Goal: Check status: Check status

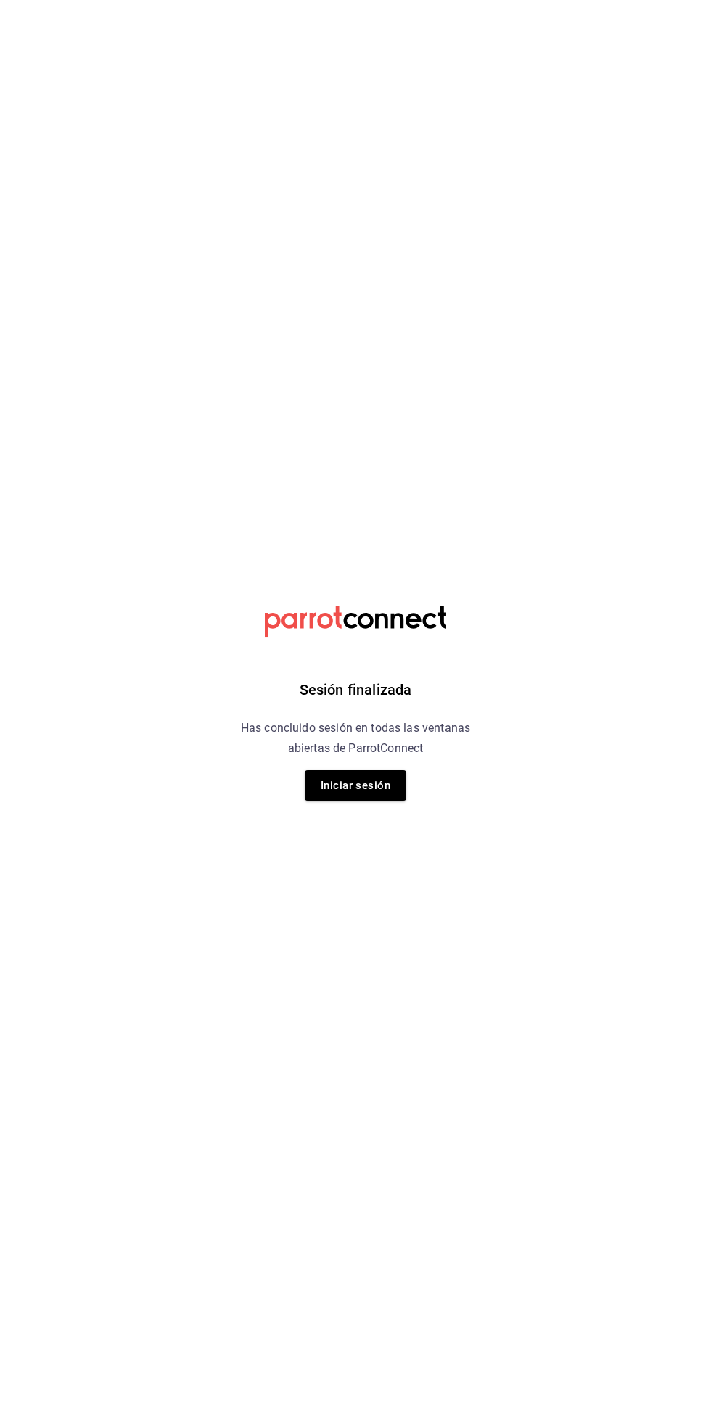
click at [358, 783] on button "Iniciar sesión" at bounding box center [356, 785] width 102 height 30
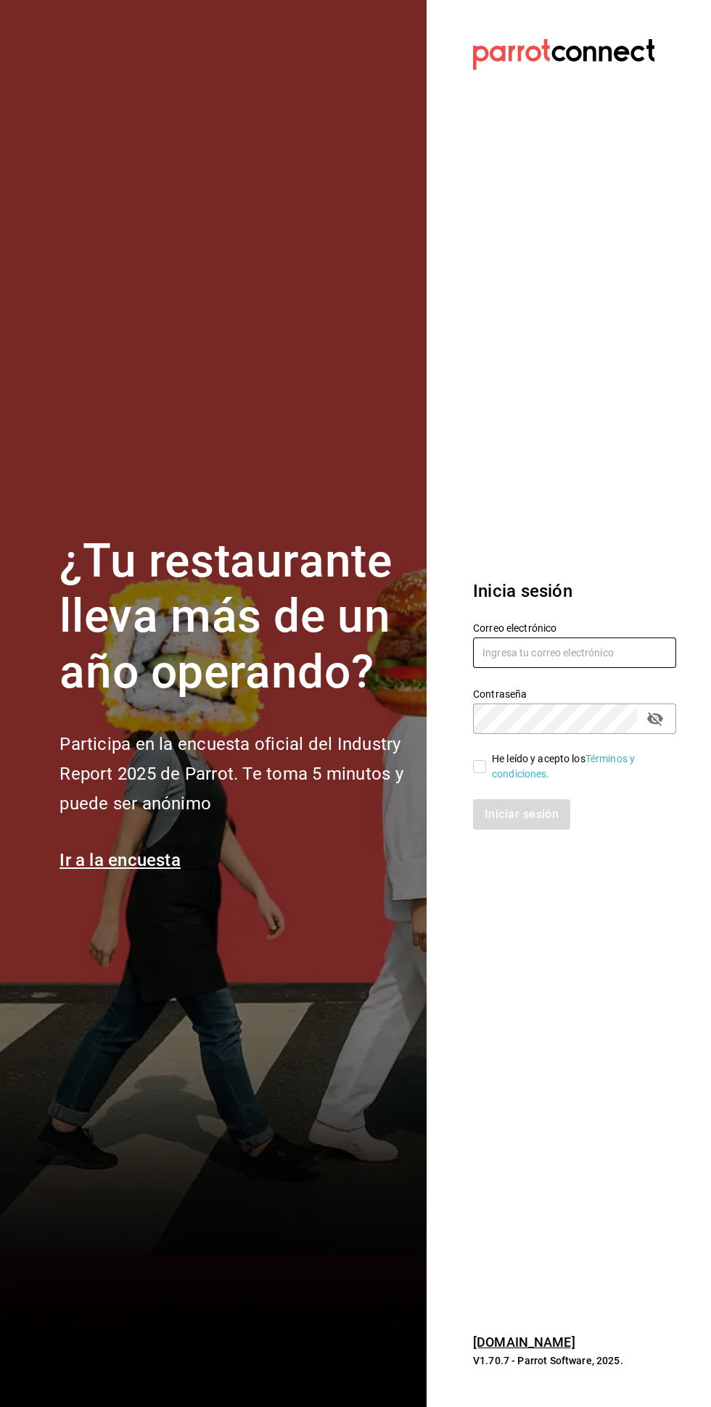
click at [514, 668] on input "text" at bounding box center [574, 653] width 203 height 30
type input "[PERSON_NAME][EMAIL_ADDRESS][DOMAIN_NAME]"
click at [479, 773] on input "He leído y acepto los Términos y condiciones." at bounding box center [479, 766] width 13 height 13
checkbox input "true"
click at [492, 830] on button "Iniciar sesión" at bounding box center [522, 814] width 99 height 30
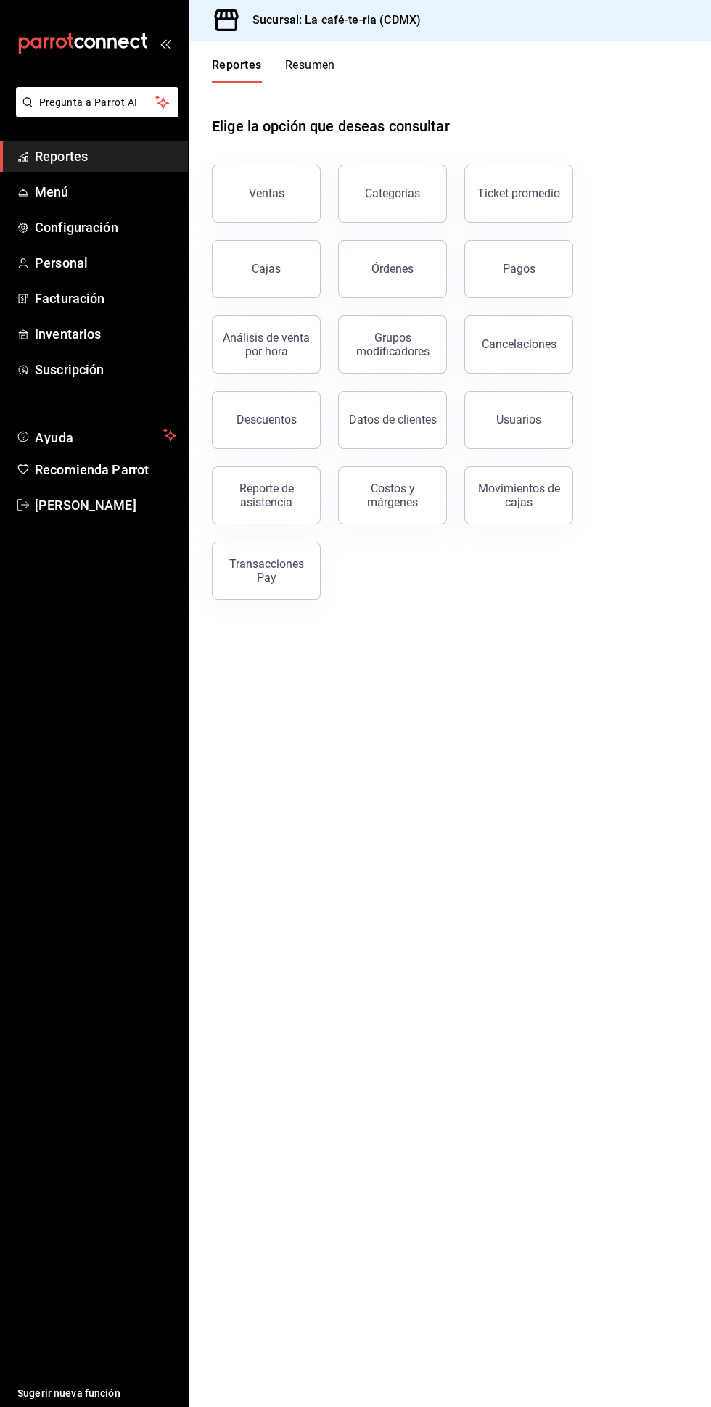
click at [401, 337] on div "Grupos modificadores" at bounding box center [392, 345] width 90 height 28
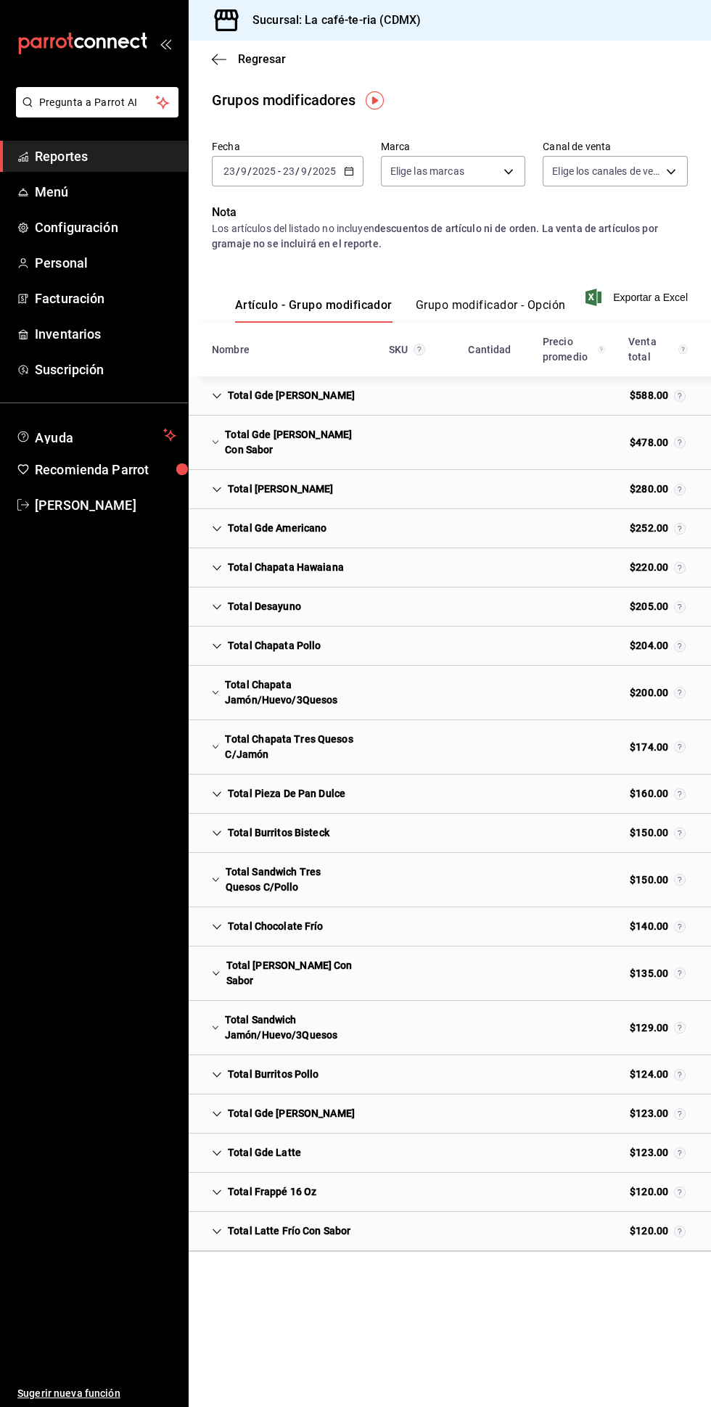
click at [271, 59] on span "Regresar" at bounding box center [262, 59] width 48 height 14
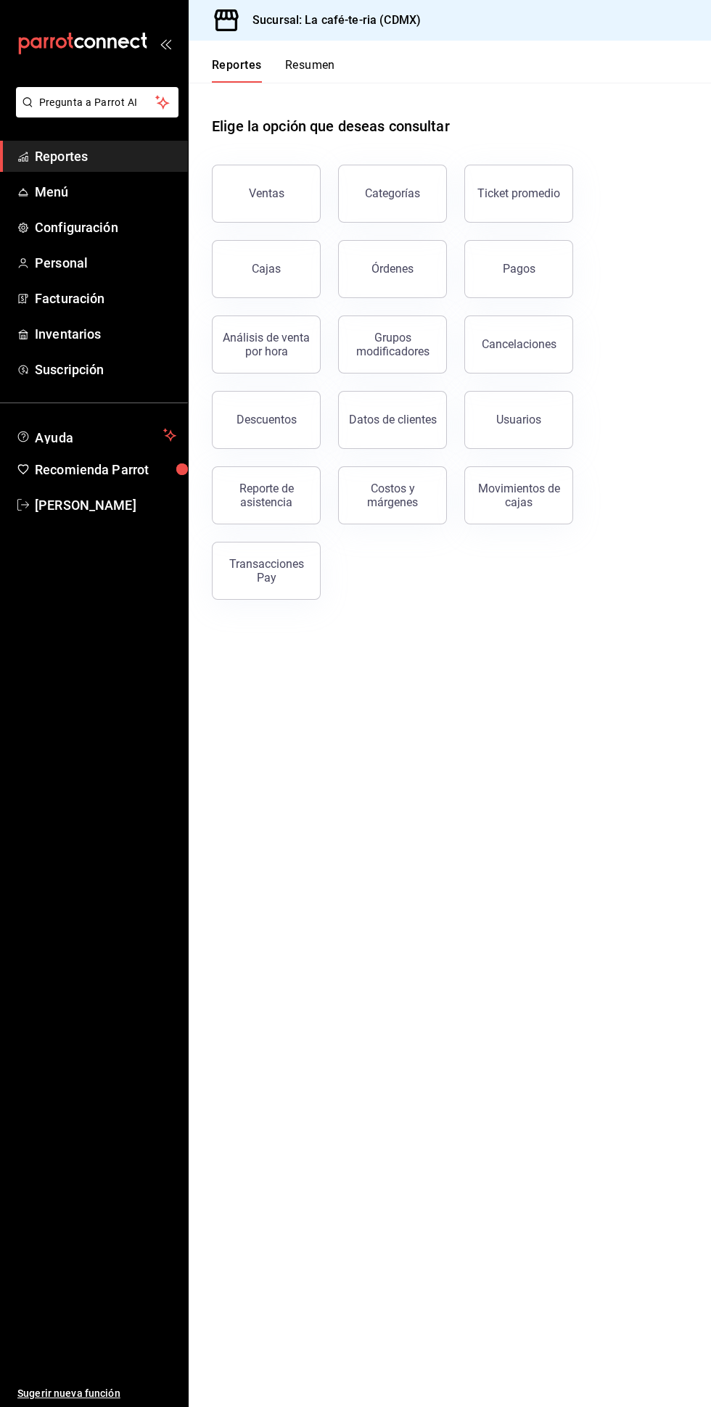
click at [254, 208] on button "Ventas" at bounding box center [266, 194] width 109 height 58
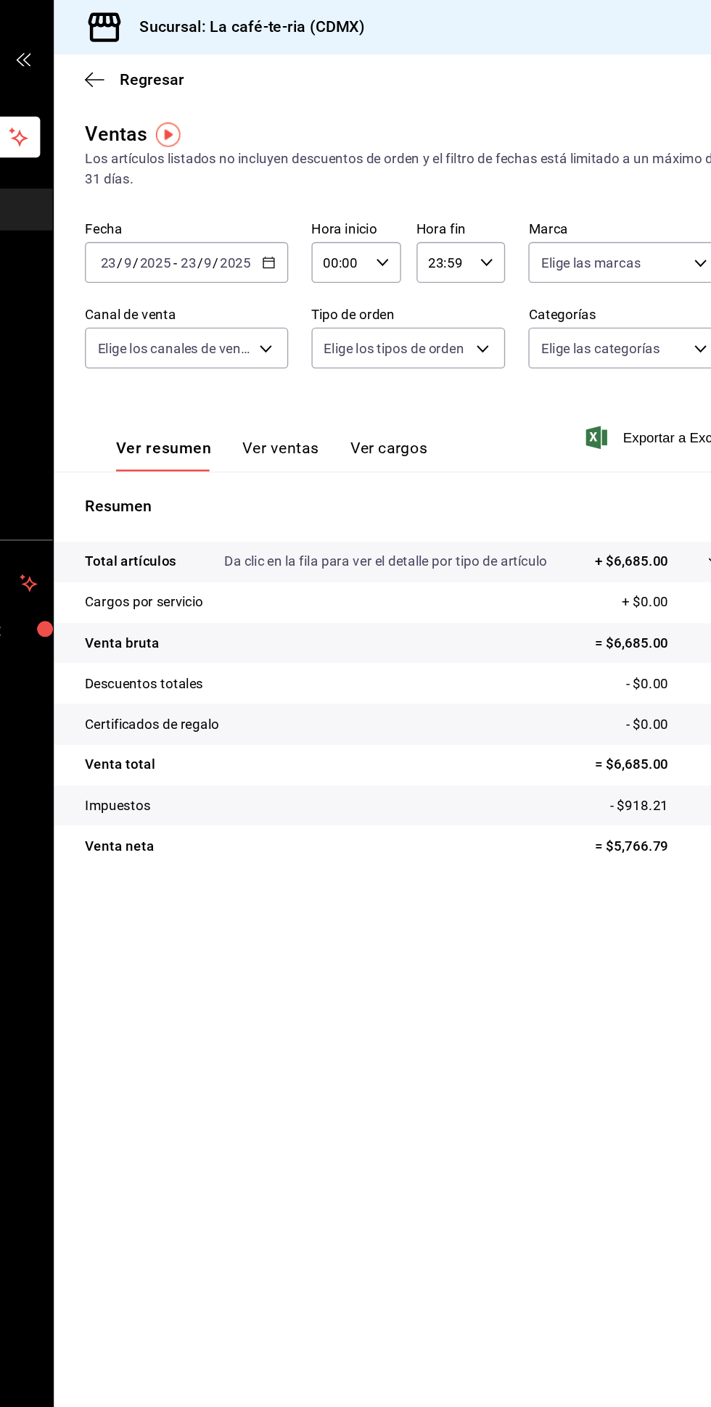
click at [347, 194] on \(Stroke\) "button" at bounding box center [349, 194] width 8 height 1
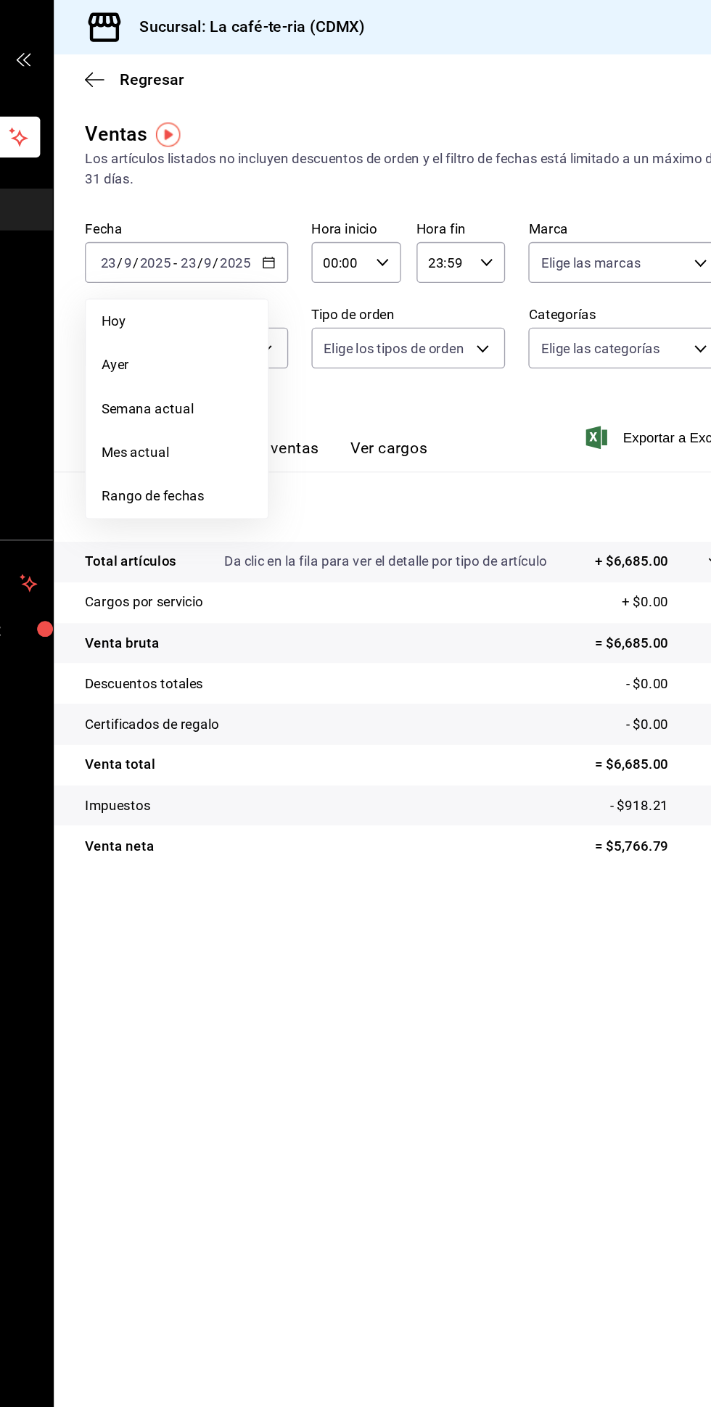
click at [249, 366] on span "Rango de fechas" at bounding box center [280, 370] width 112 height 15
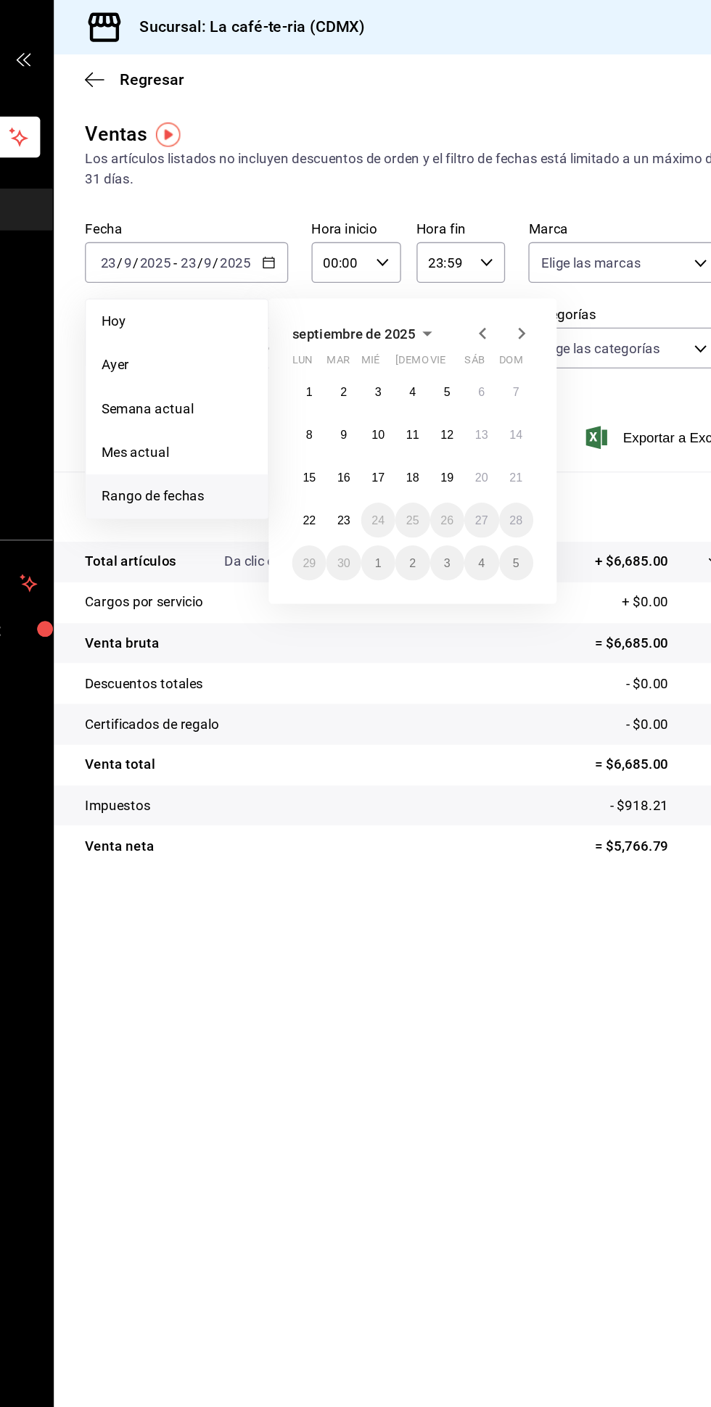
click at [513, 249] on icon "button" at bounding box center [508, 248] width 17 height 17
click at [508, 249] on icon "button" at bounding box center [508, 248] width 17 height 17
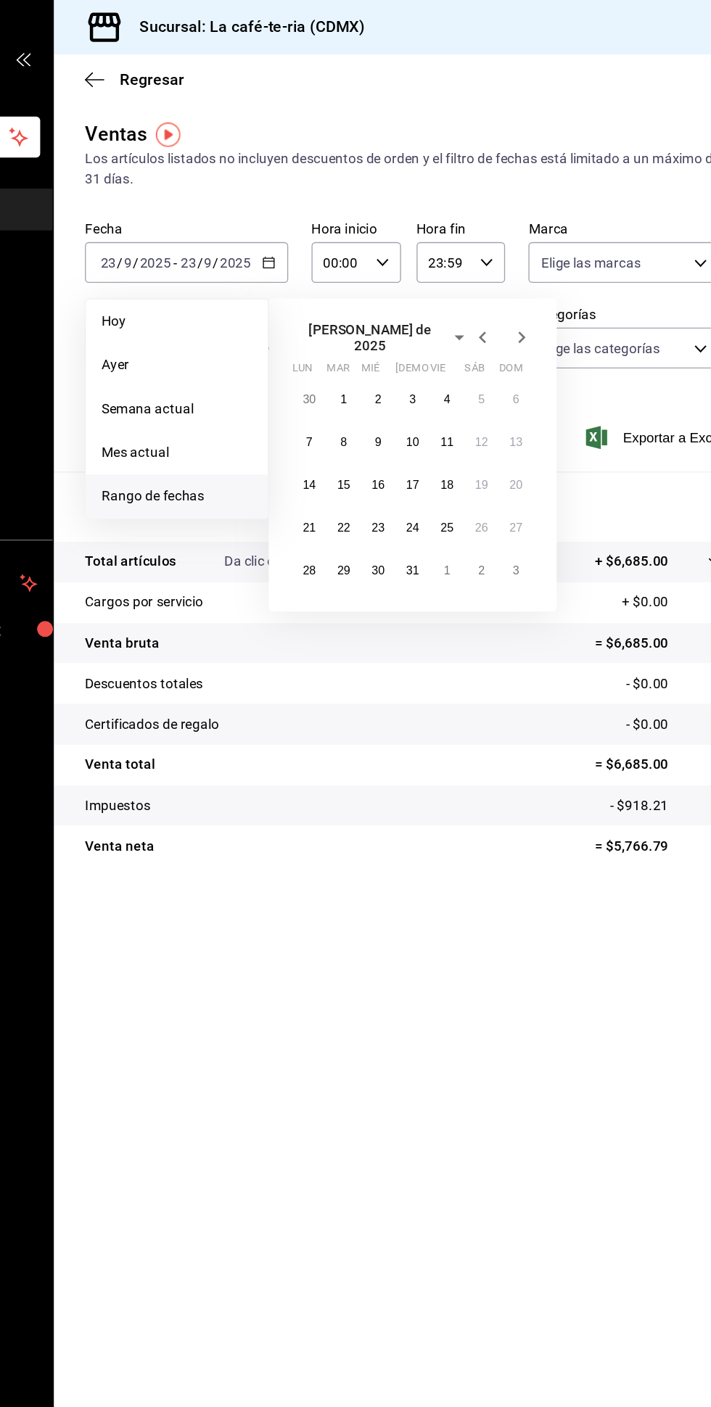
click at [508, 249] on icon "button" at bounding box center [508, 251] width 17 height 17
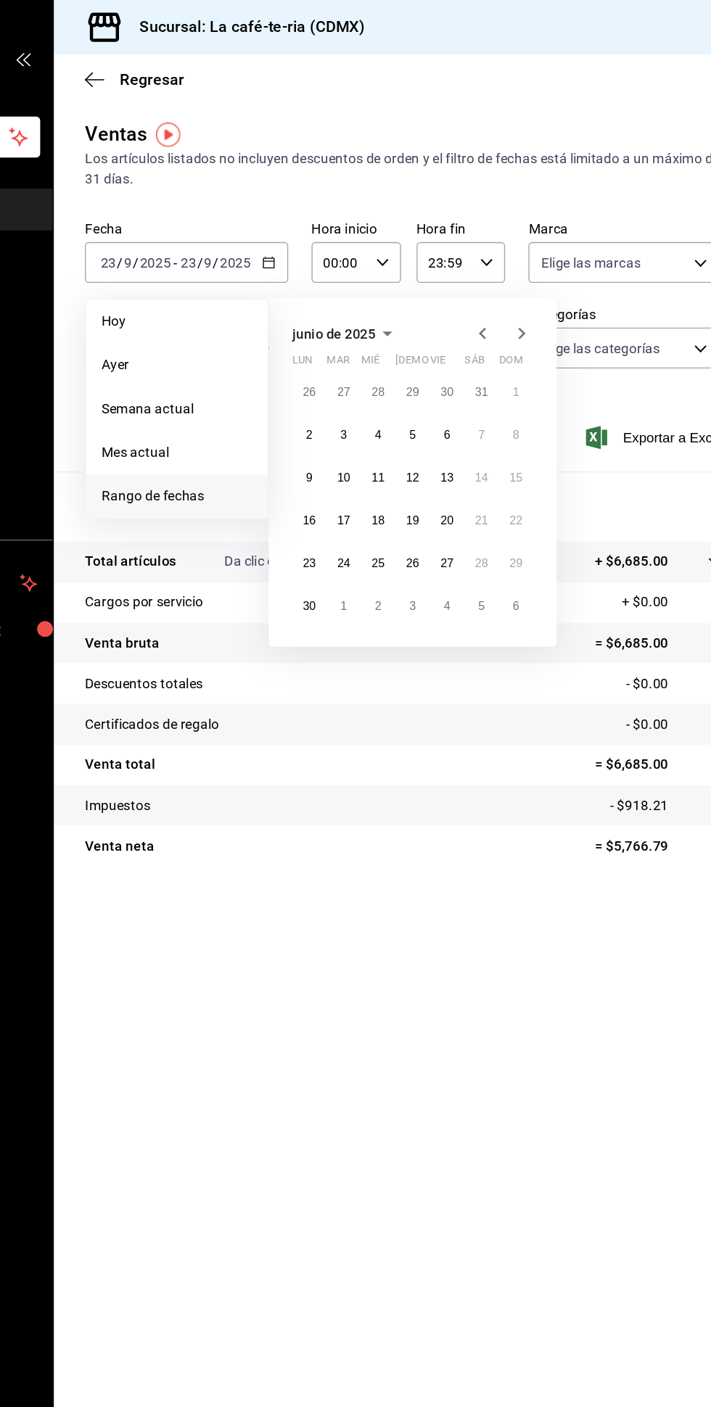
click at [508, 244] on icon "button" at bounding box center [508, 248] width 17 height 17
click at [508, 249] on icon "button" at bounding box center [508, 248] width 17 height 17
click at [507, 292] on abbr "1" at bounding box center [507, 292] width 5 height 10
click at [379, 451] on abbr "31" at bounding box center [378, 452] width 9 height 10
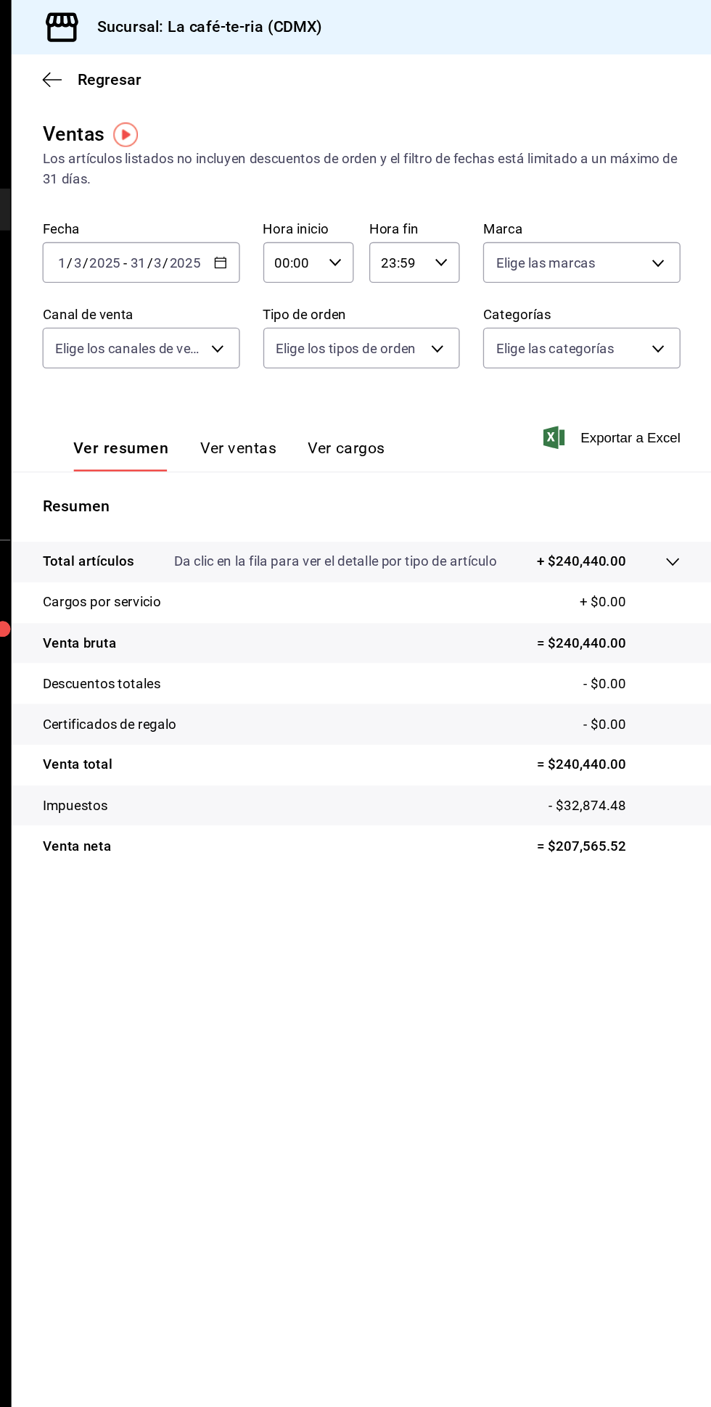
click at [344, 196] on icon "button" at bounding box center [344, 196] width 10 height 10
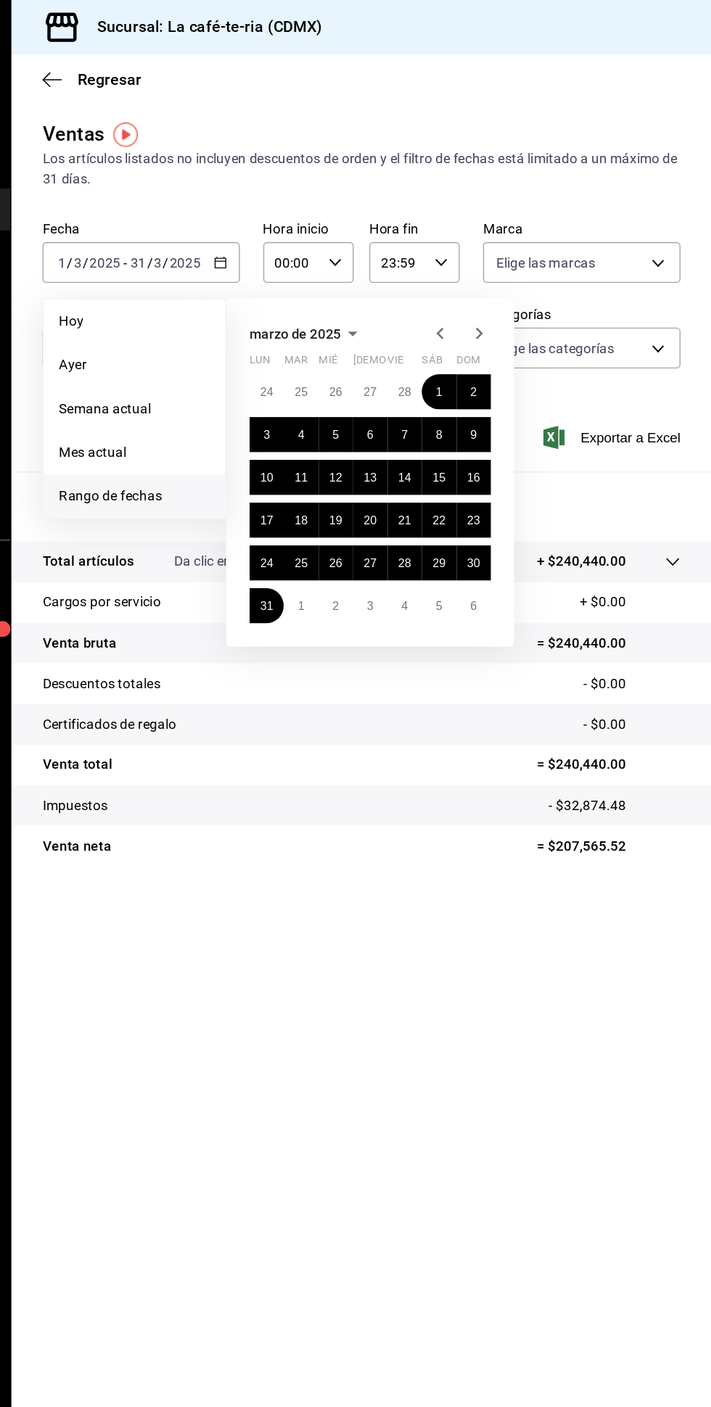
click at [542, 247] on icon "button" at bounding box center [537, 248] width 17 height 17
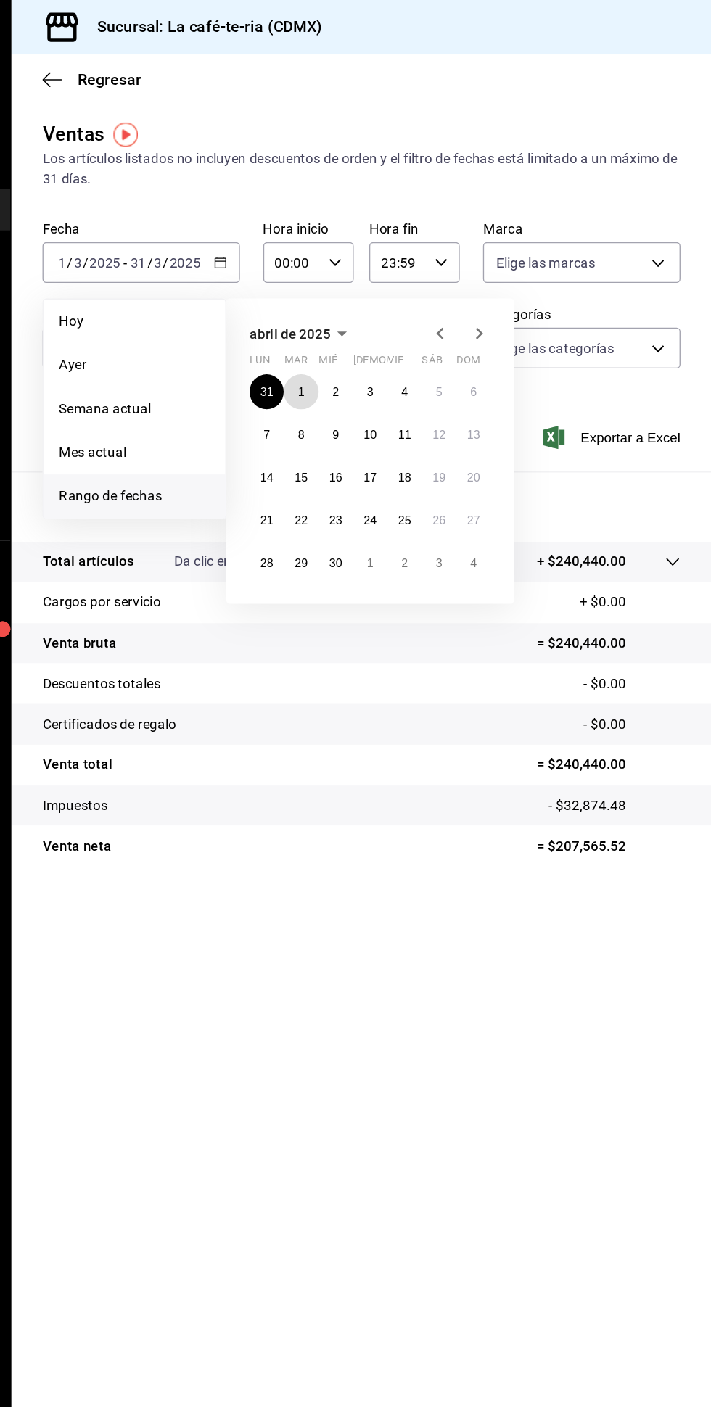
click at [405, 292] on abbr "1" at bounding box center [405, 292] width 5 height 10
click at [430, 419] on abbr "30" at bounding box center [430, 420] width 9 height 10
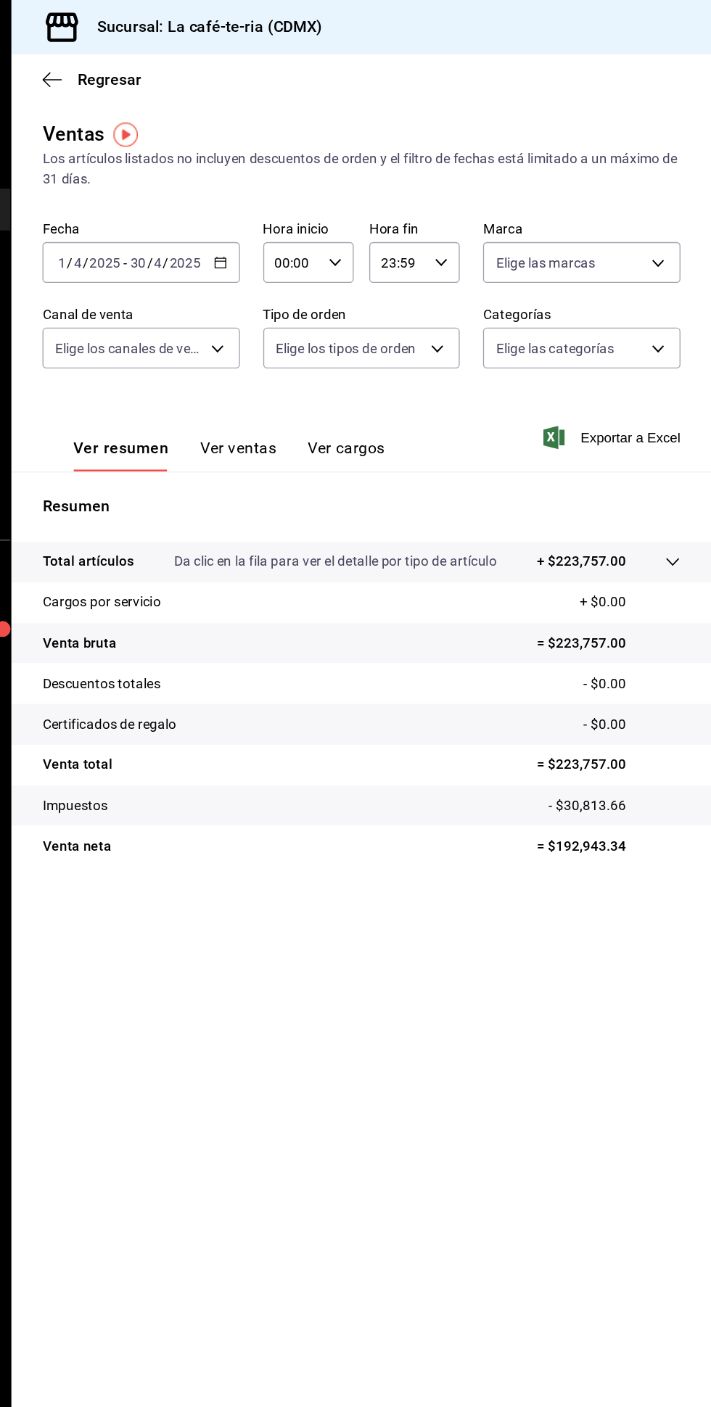
click at [344, 194] on \(Stroke\) "button" at bounding box center [344, 194] width 8 height 1
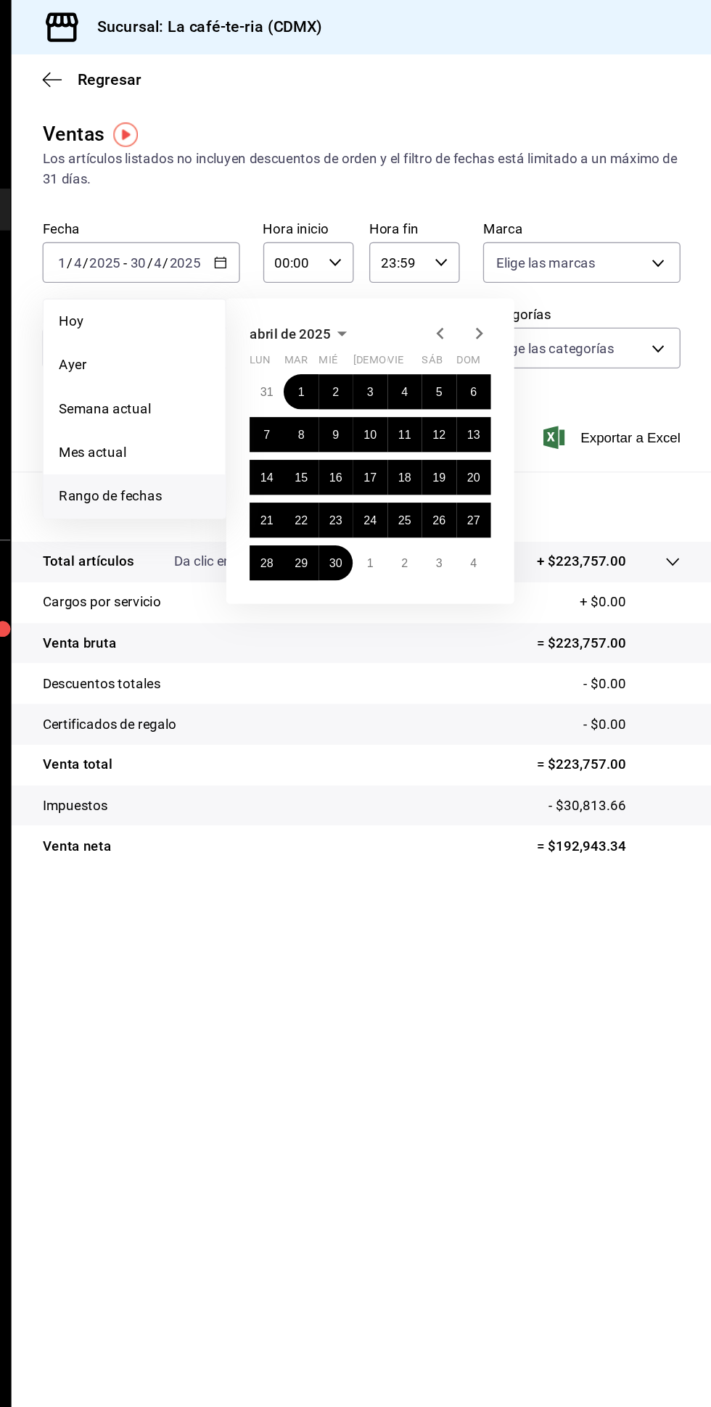
click at [537, 249] on icon "button" at bounding box center [537, 248] width 17 height 17
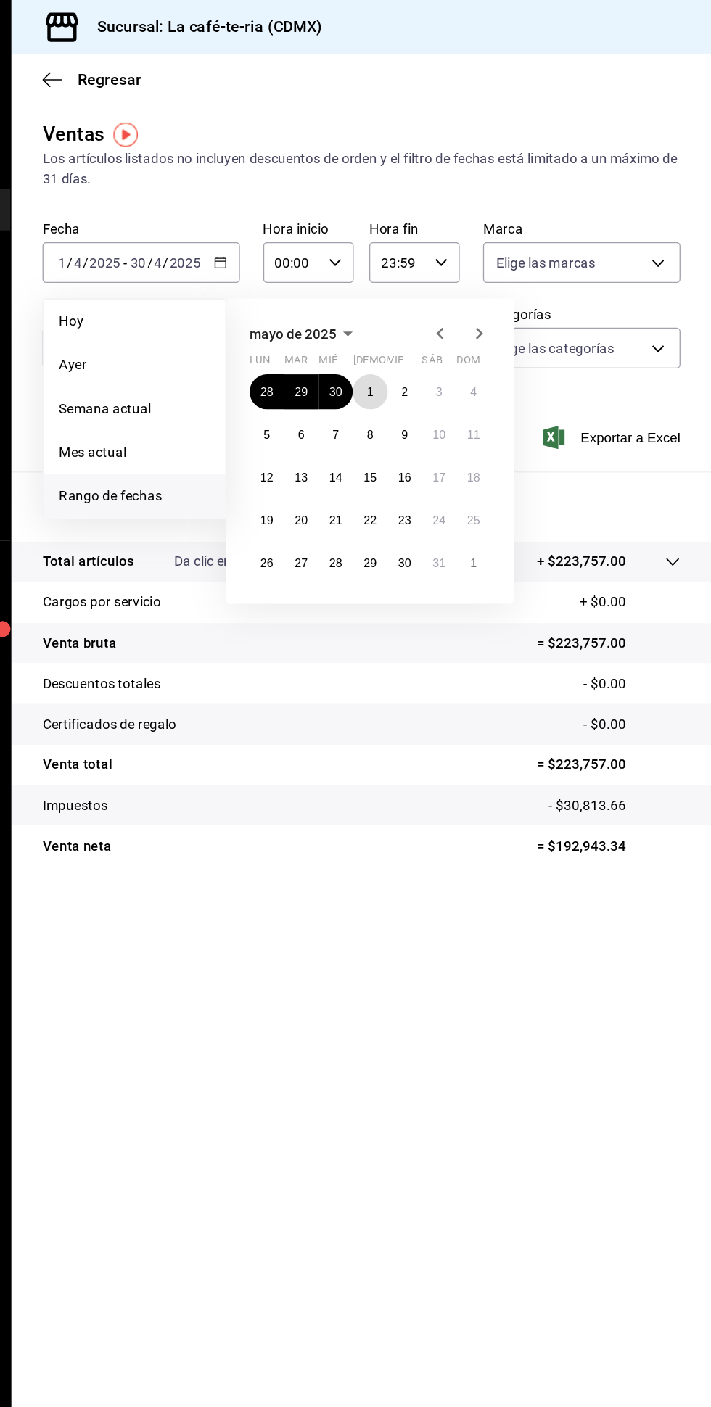
click at [456, 292] on abbr "1" at bounding box center [456, 292] width 5 height 10
click at [482, 418] on abbr "30" at bounding box center [481, 420] width 9 height 10
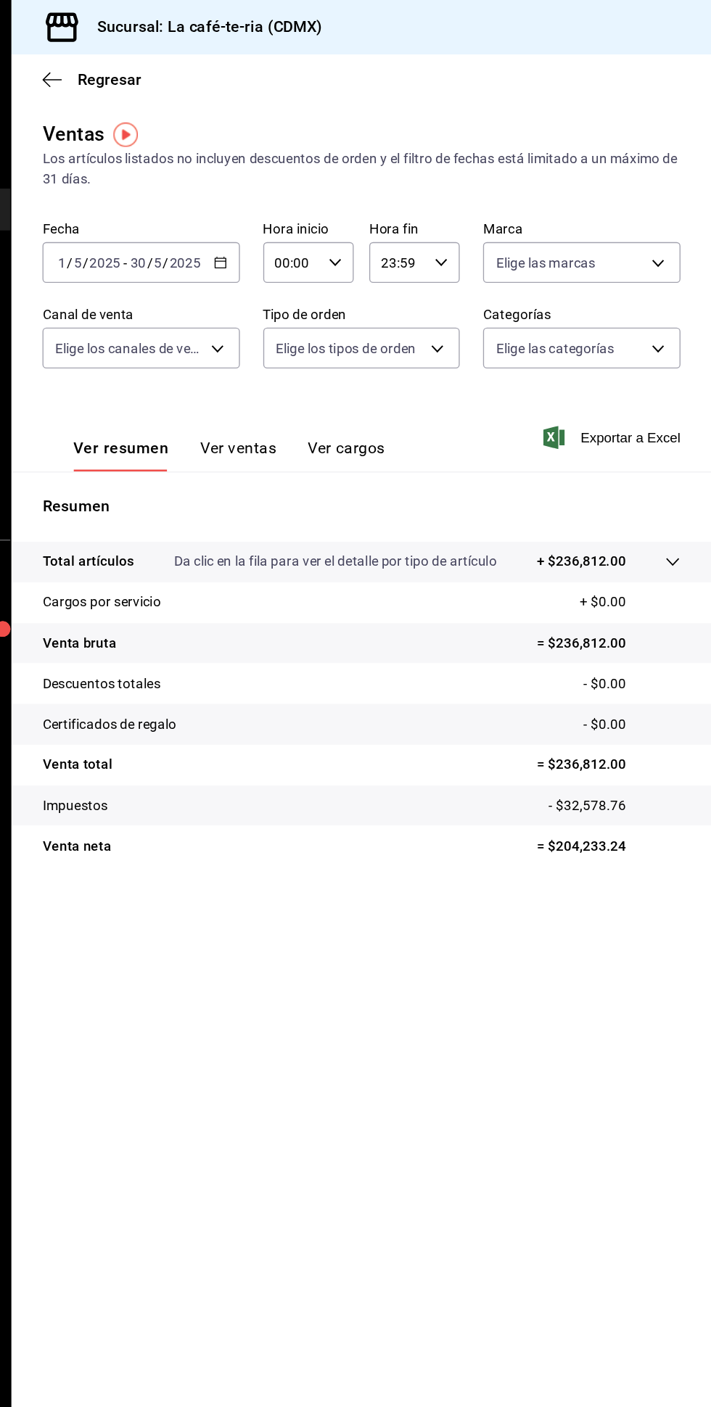
click at [341, 197] on icon "button" at bounding box center [344, 196] width 10 height 10
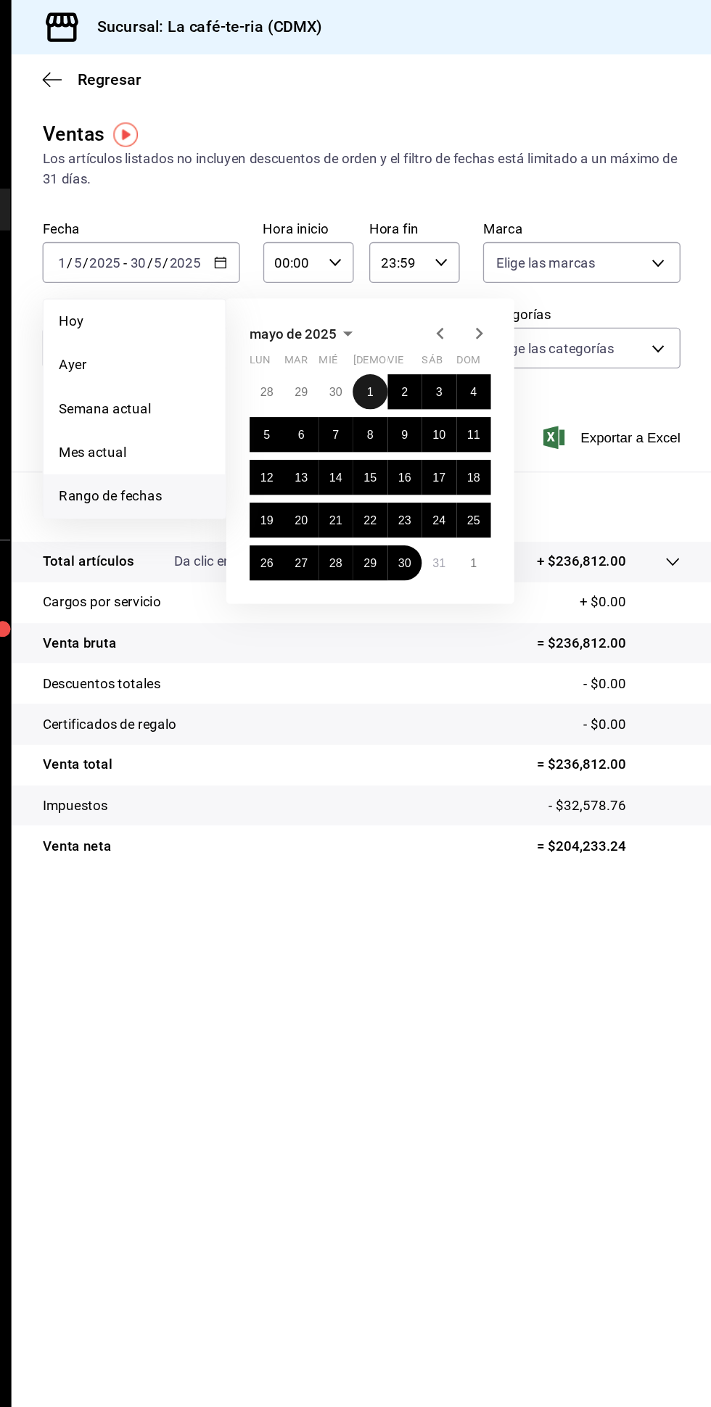
click at [456, 291] on abbr "1" at bounding box center [456, 292] width 5 height 10
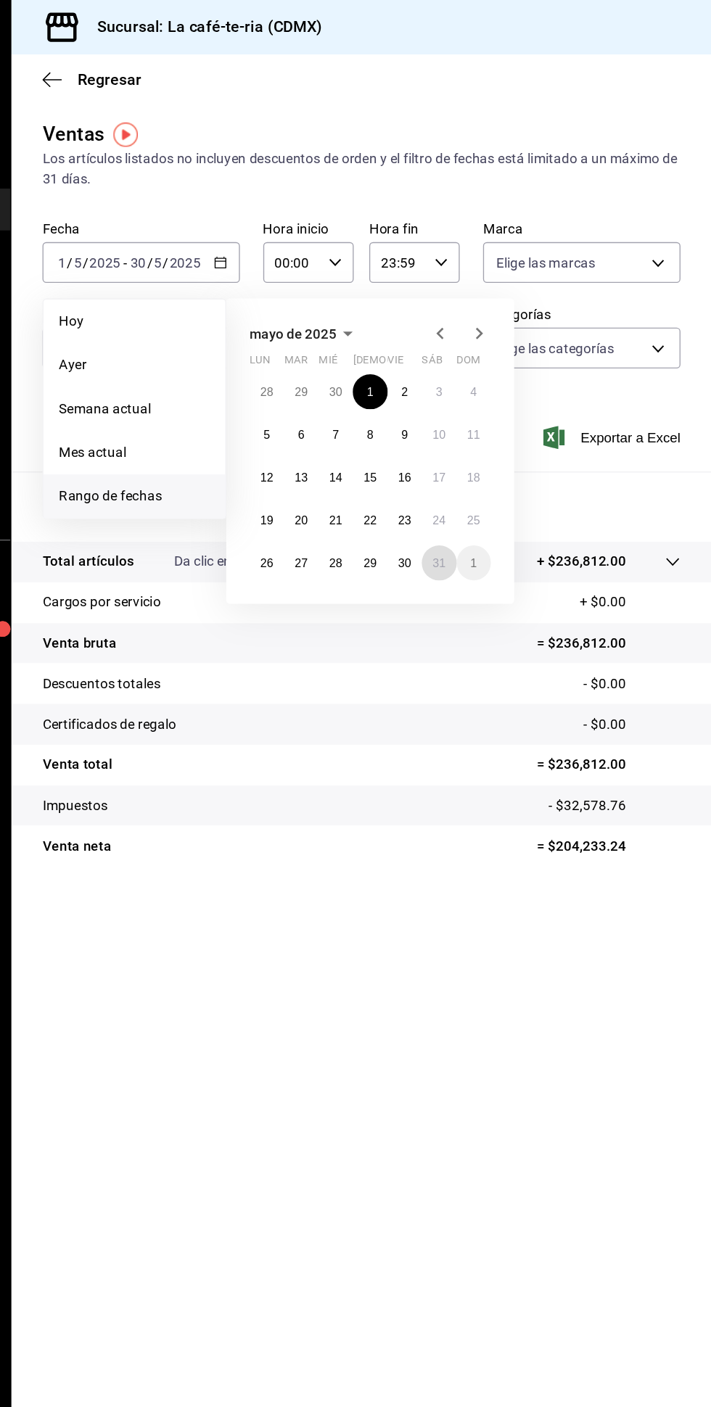
click at [507, 419] on abbr "31" at bounding box center [507, 420] width 9 height 10
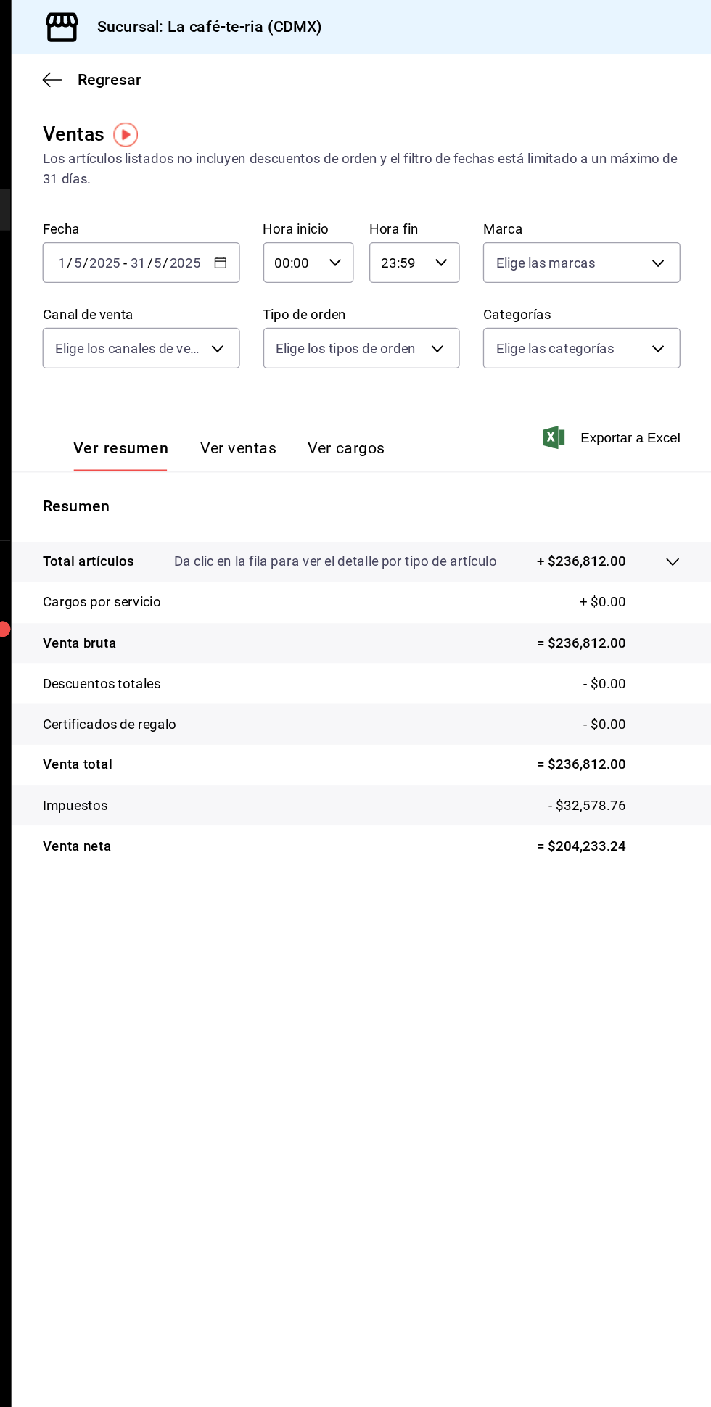
click at [347, 192] on \(Stroke\) "button" at bounding box center [344, 196] width 9 height 8
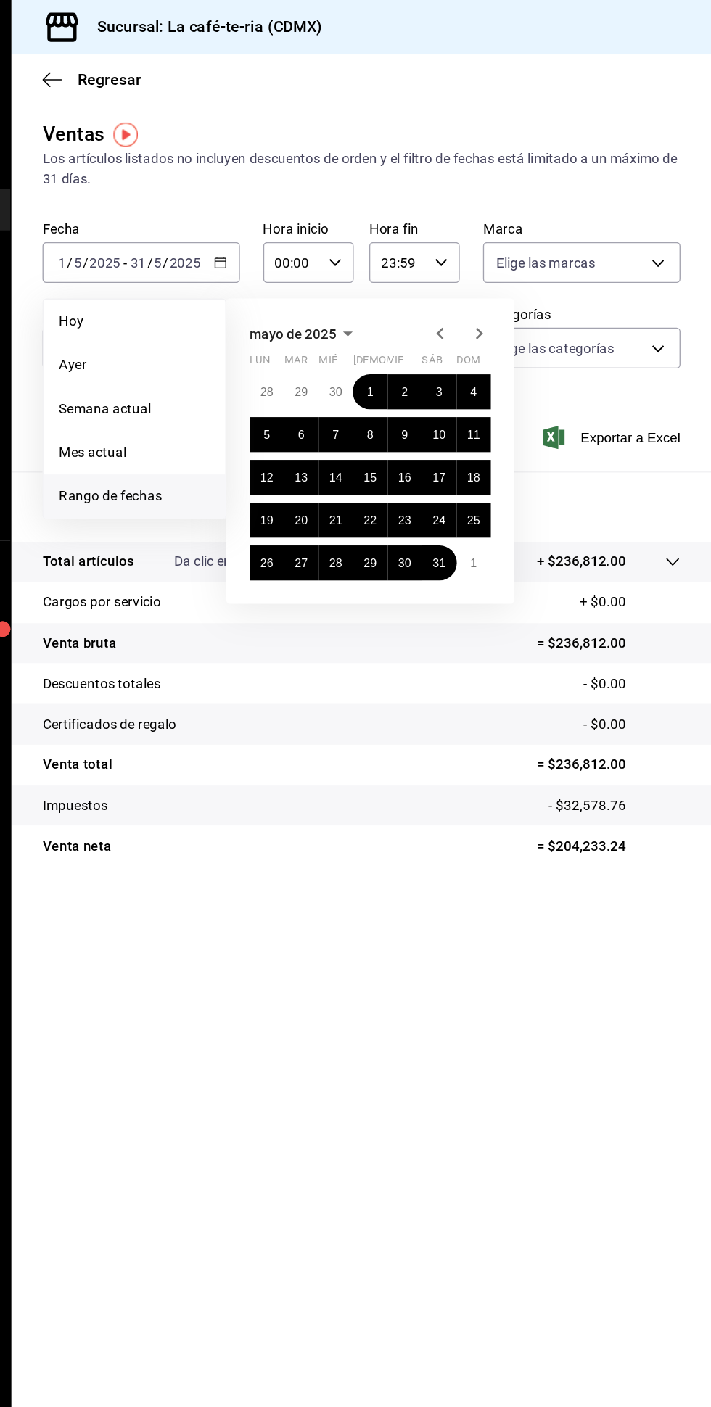
click at [537, 249] on icon "button" at bounding box center [537, 248] width 17 height 17
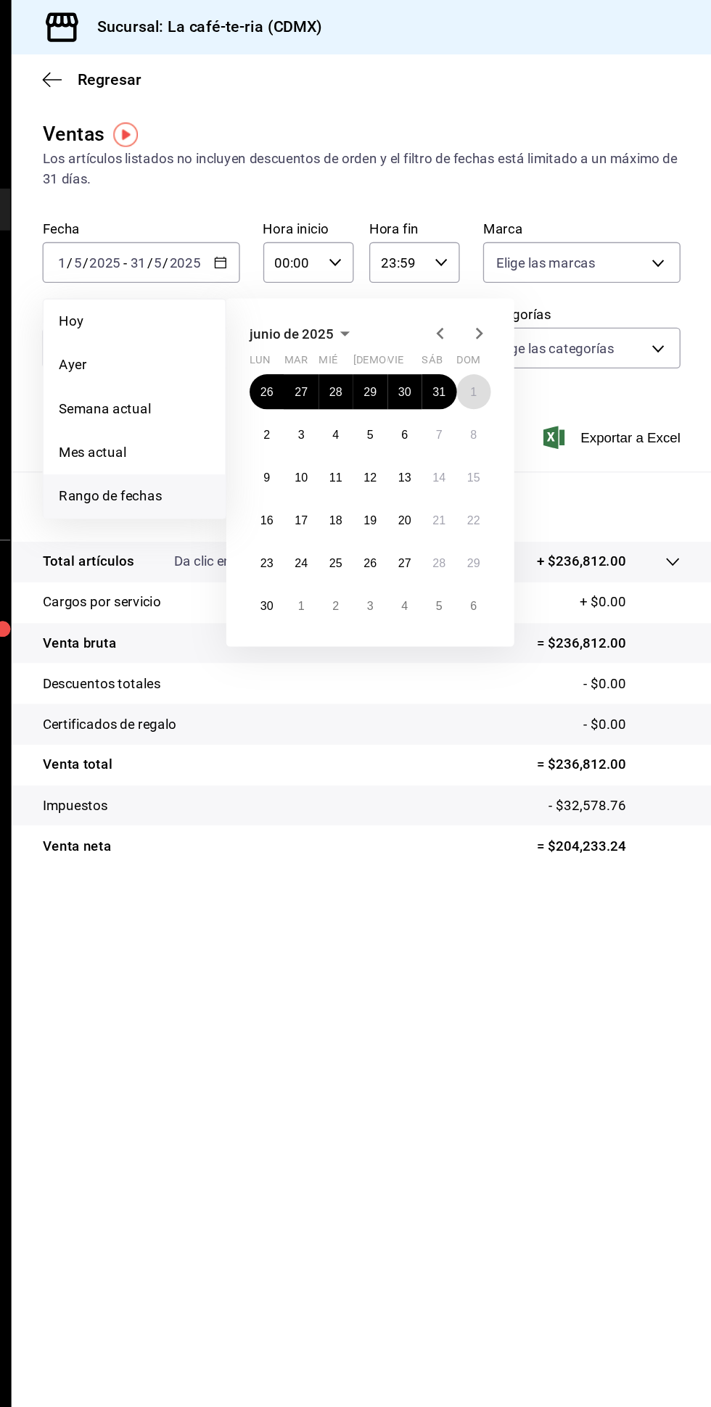
click at [533, 292] on abbr "1" at bounding box center [533, 292] width 5 height 10
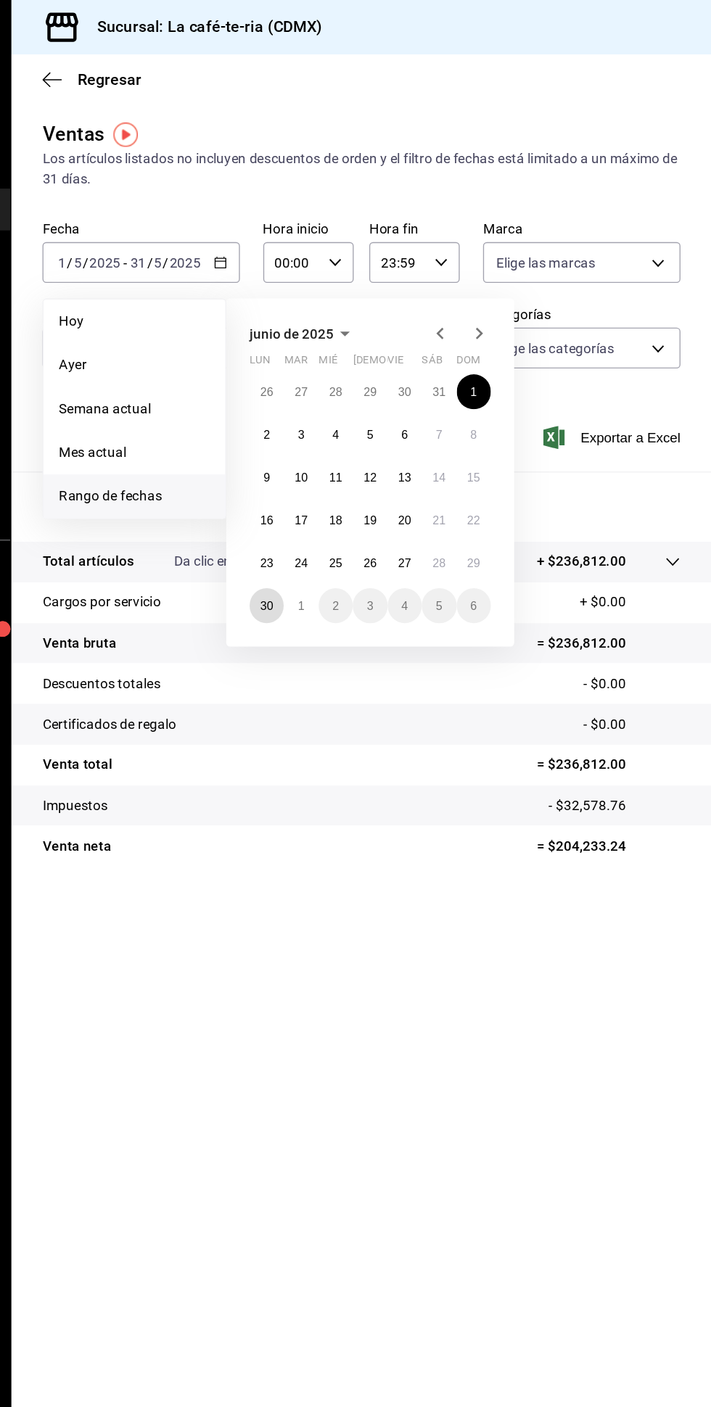
click at [379, 451] on abbr "30" at bounding box center [378, 452] width 9 height 10
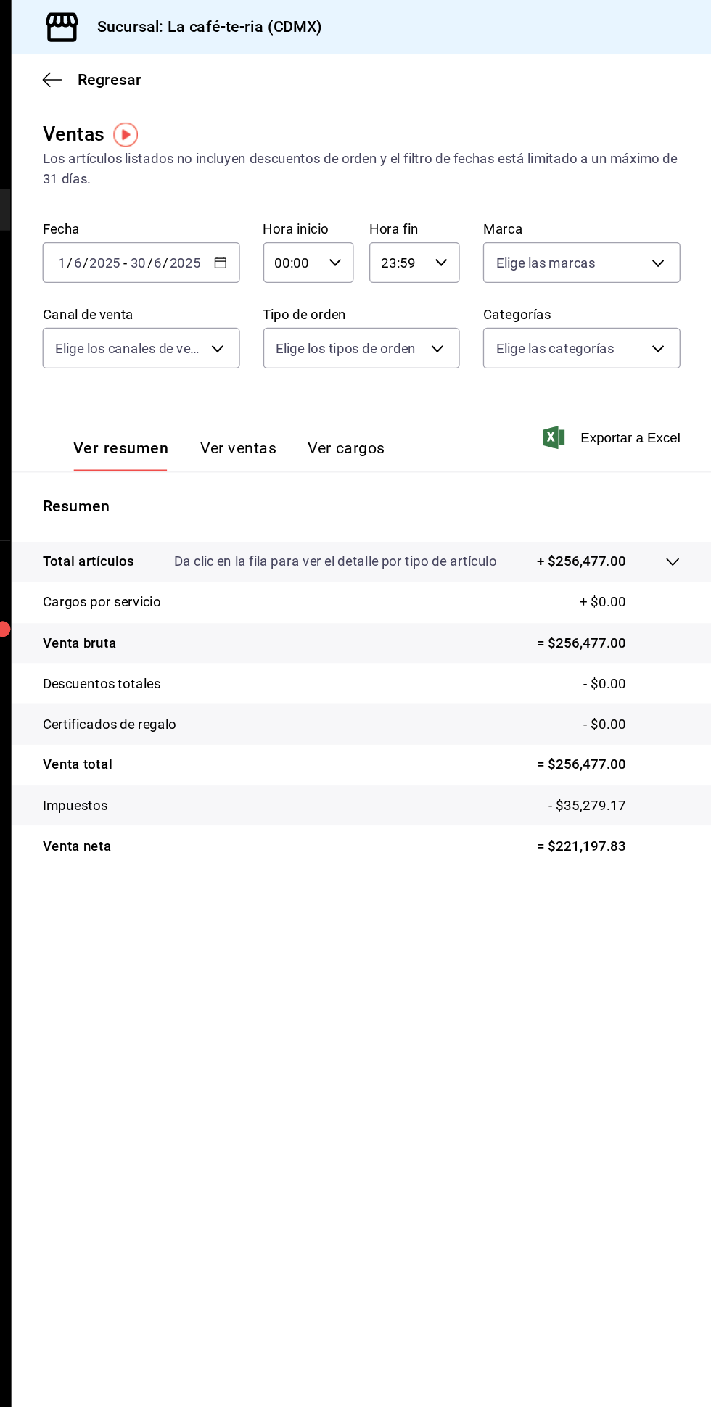
click at [347, 197] on icon "button" at bounding box center [344, 196] width 10 height 10
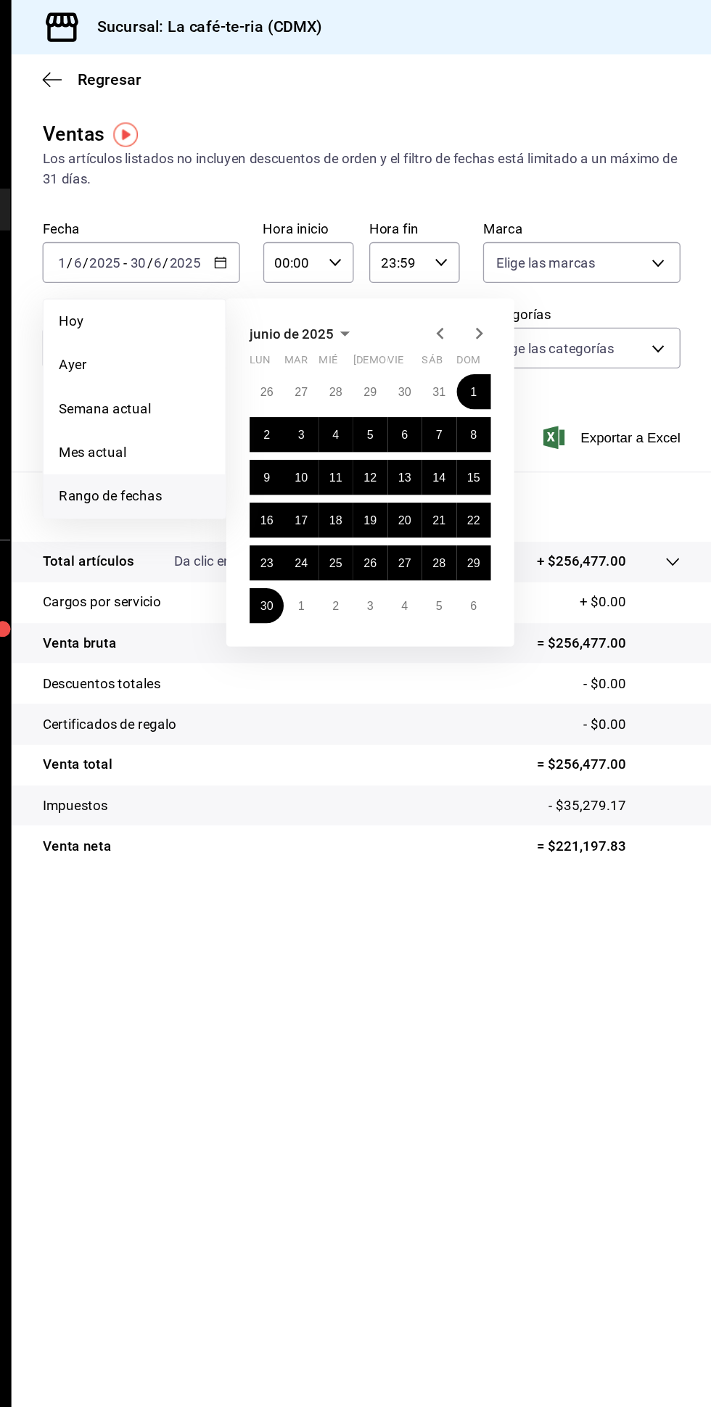
click at [540, 245] on icon "button" at bounding box center [537, 248] width 17 height 17
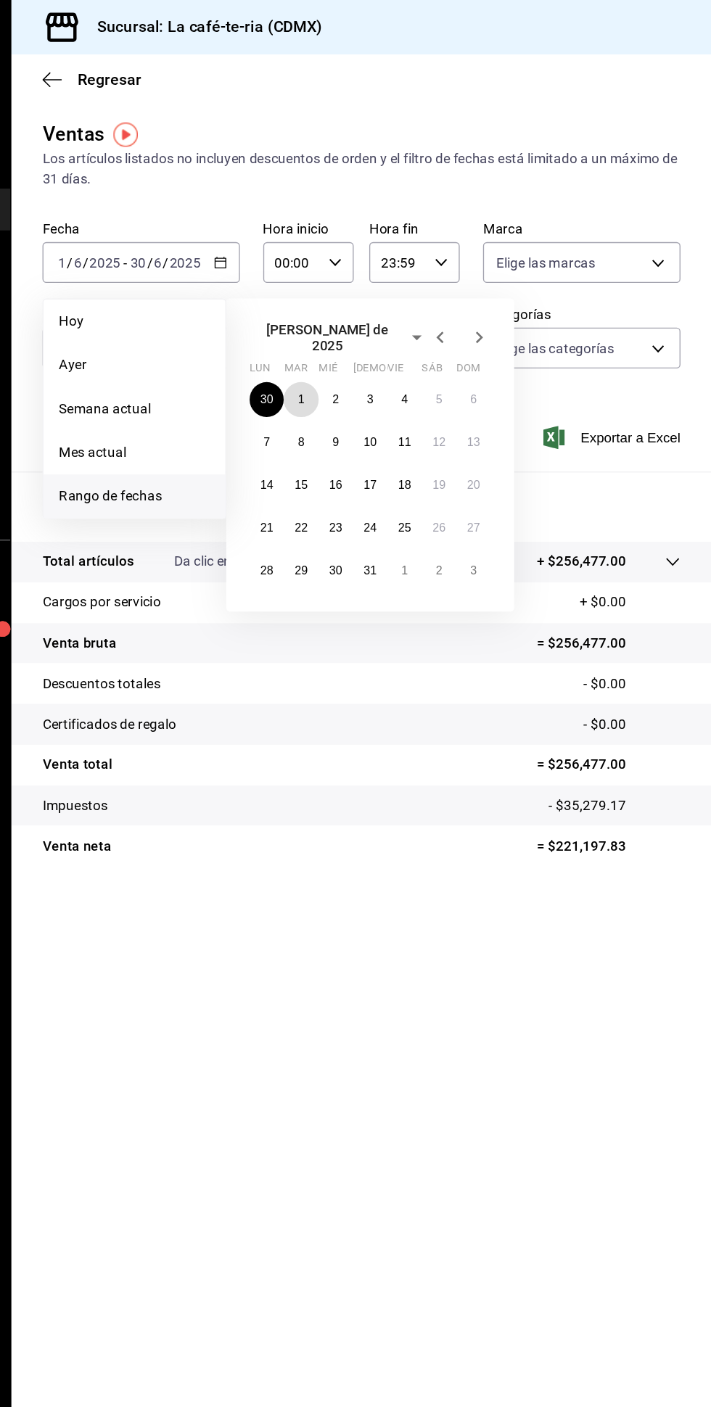
click at [405, 293] on abbr "1" at bounding box center [405, 298] width 5 height 10
click at [457, 395] on button "24" at bounding box center [455, 394] width 25 height 26
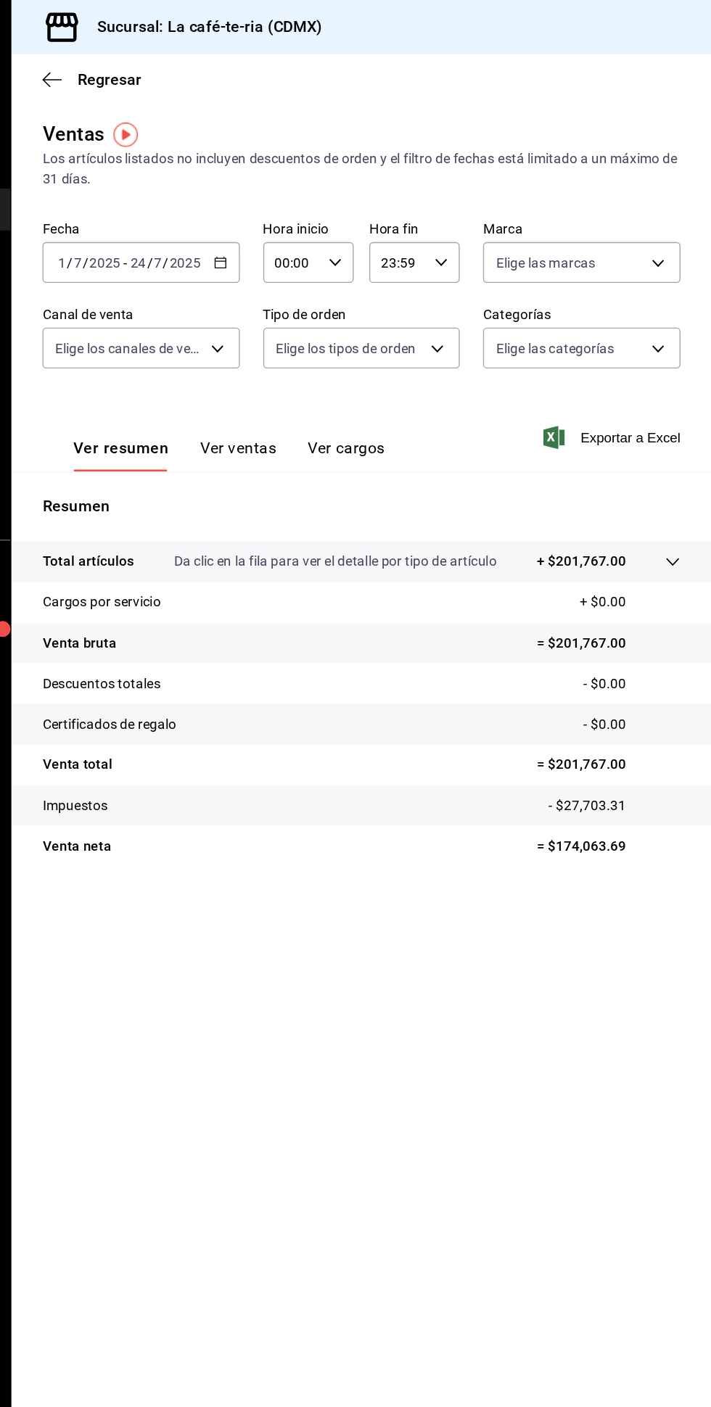
click at [342, 194] on icon "button" at bounding box center [344, 196] width 10 height 10
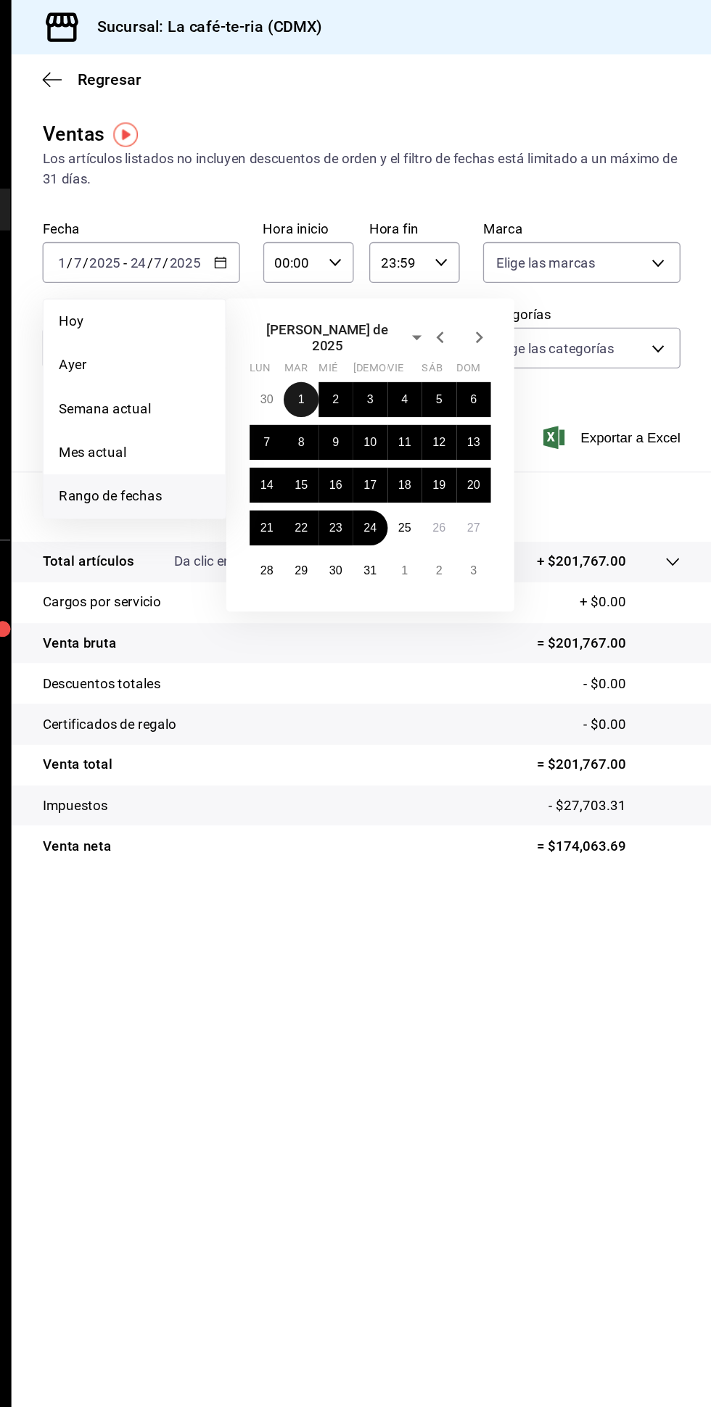
click at [405, 293] on abbr "1" at bounding box center [405, 298] width 5 height 10
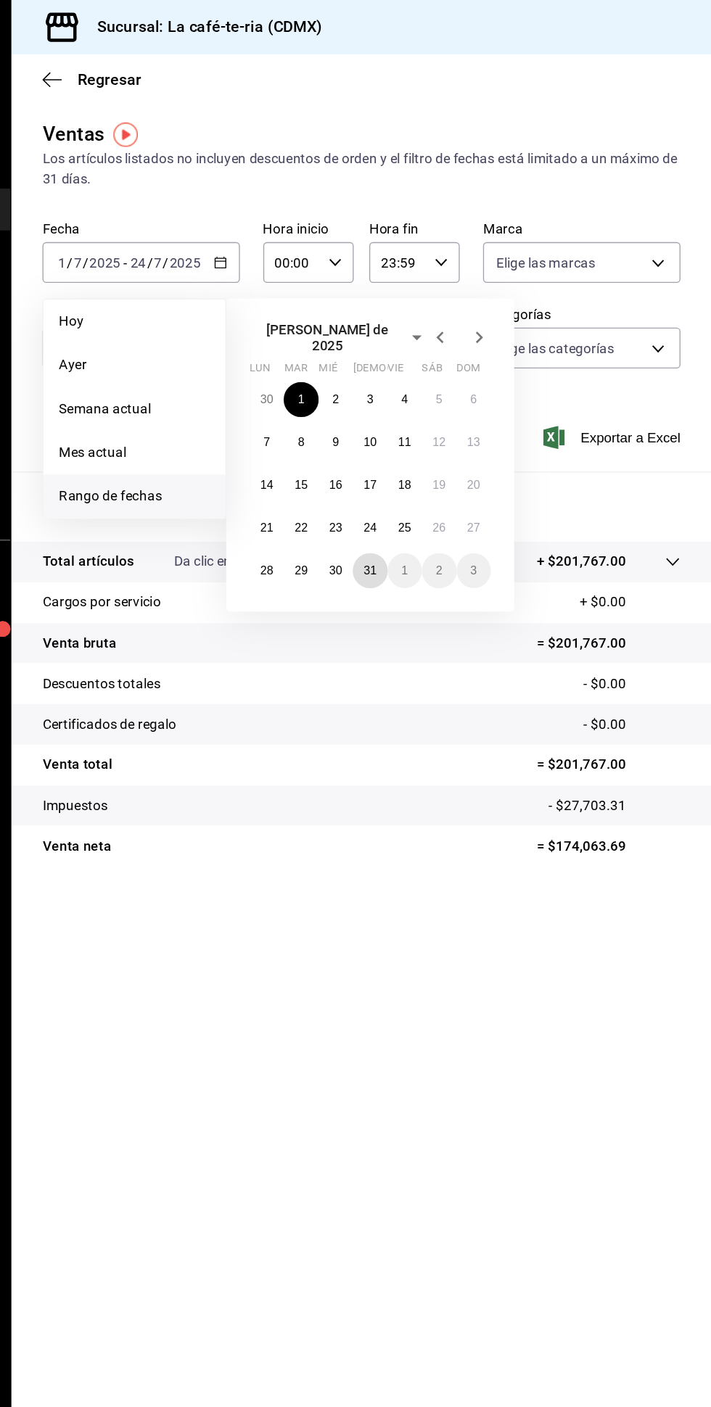
click at [458, 421] on abbr "31" at bounding box center [455, 426] width 9 height 10
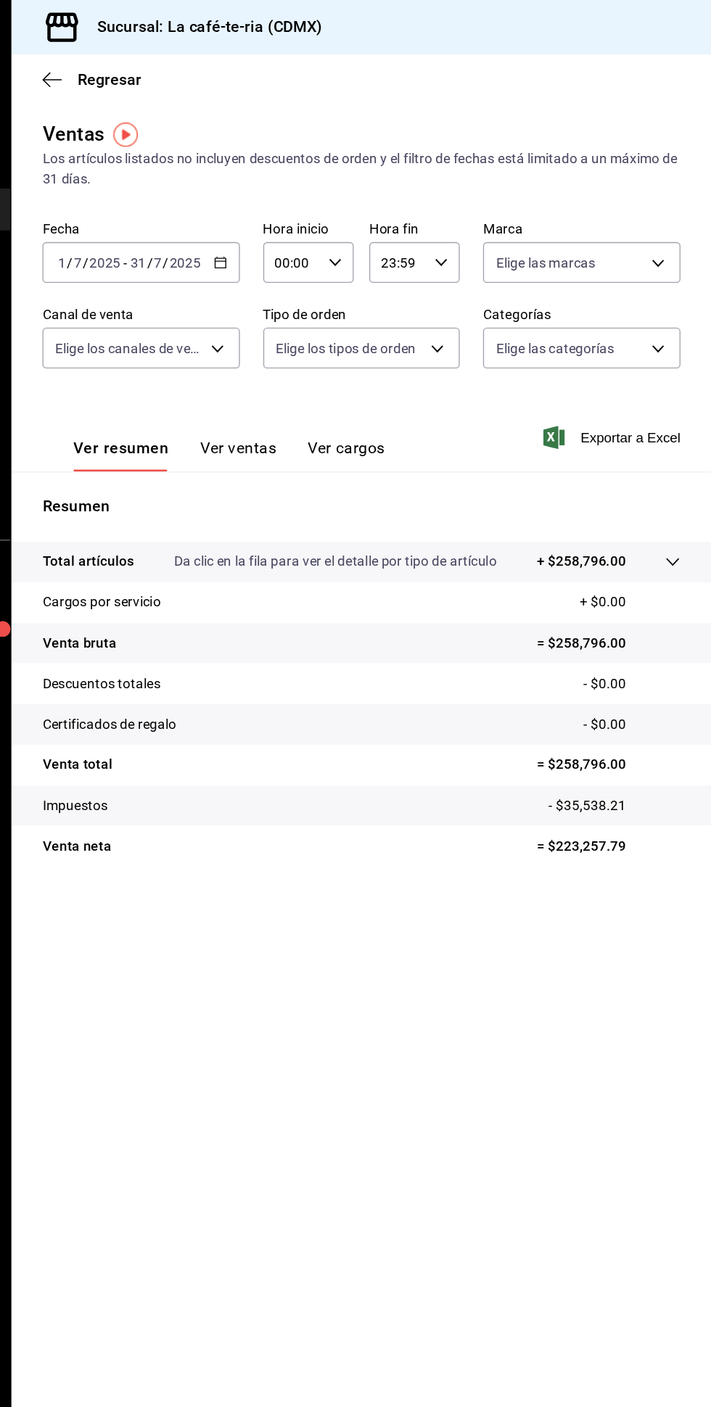
click at [345, 196] on icon "button" at bounding box center [344, 196] width 10 height 10
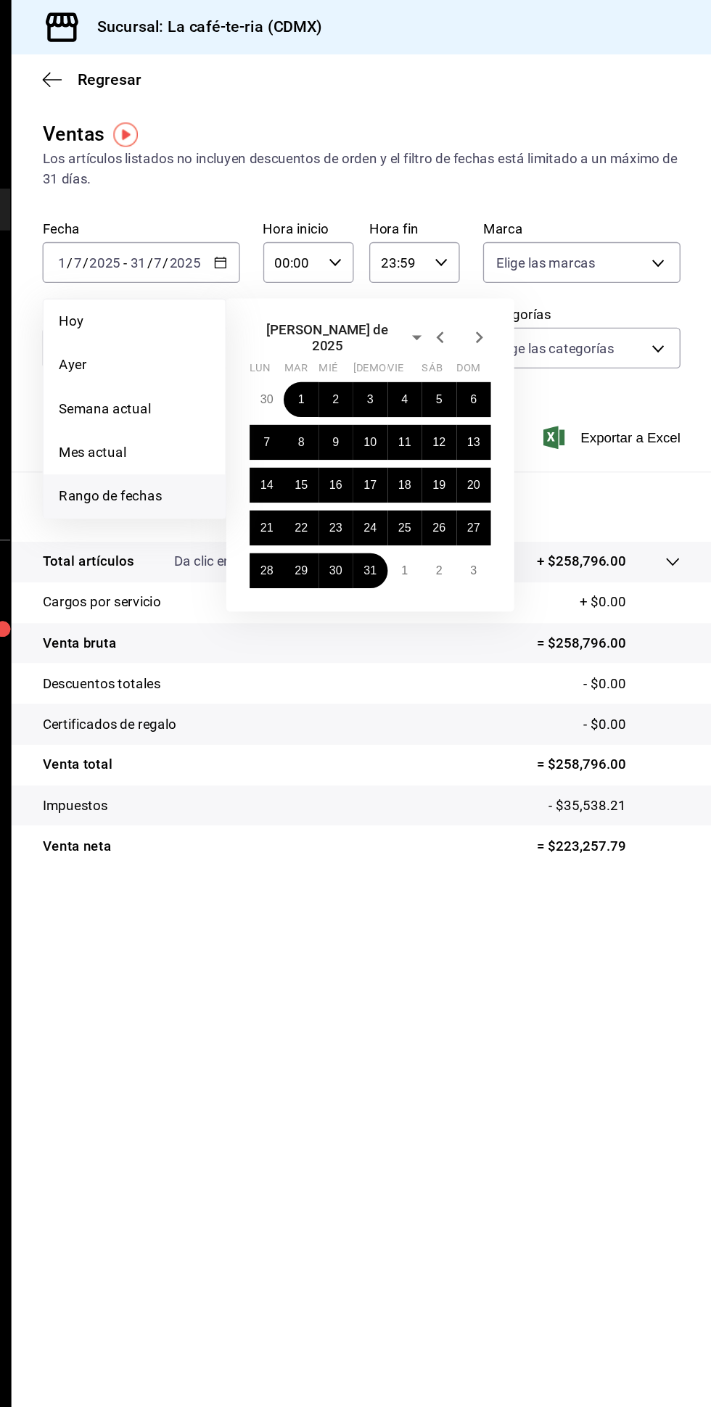
click at [537, 249] on icon "button" at bounding box center [537, 251] width 17 height 17
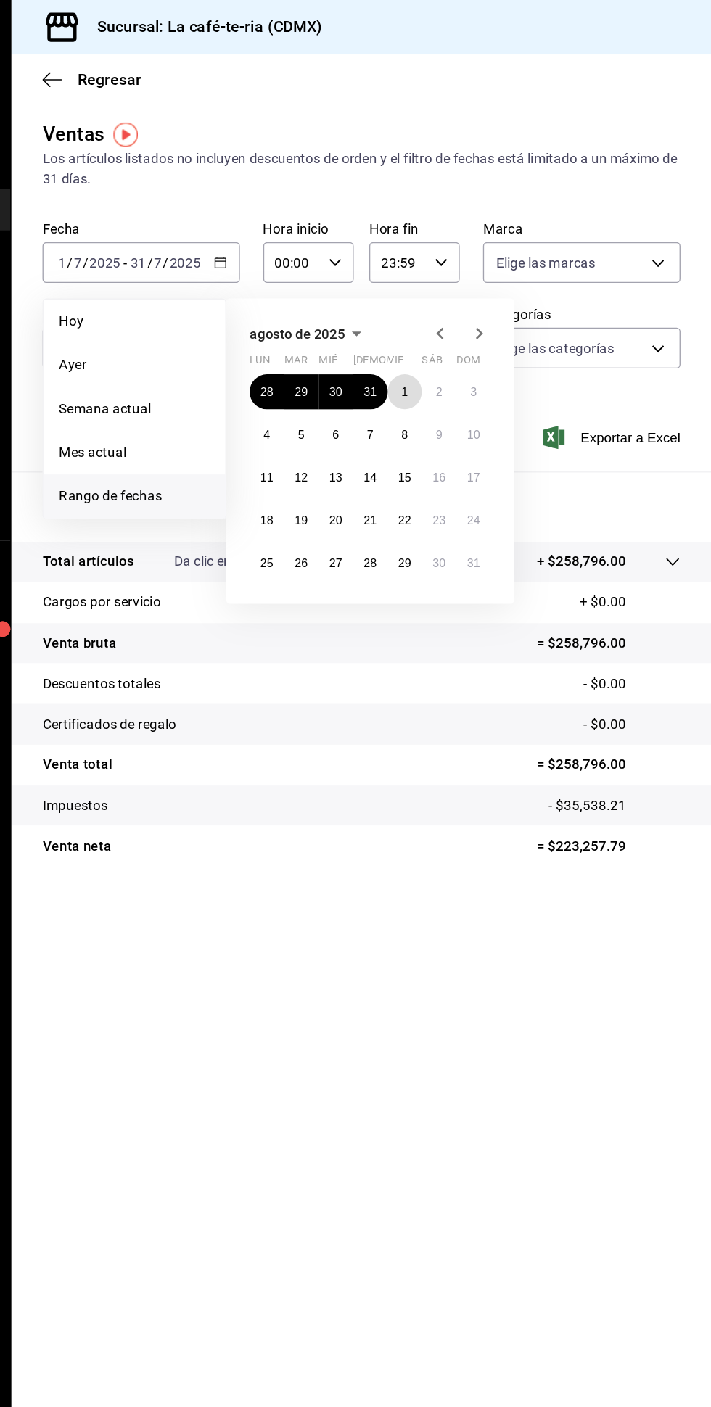
click at [482, 292] on abbr "1" at bounding box center [481, 292] width 5 height 10
click at [533, 419] on abbr "31" at bounding box center [533, 420] width 9 height 10
